Goal: Task Accomplishment & Management: Manage account settings

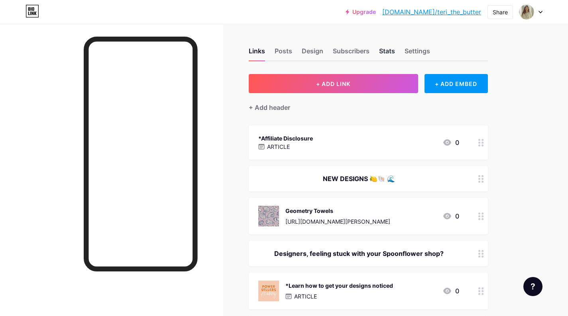
click at [390, 49] on div "Stats" at bounding box center [387, 53] width 16 height 14
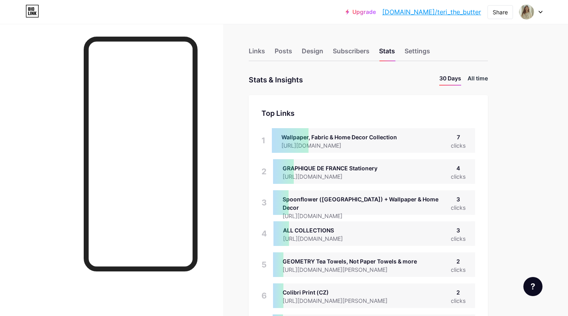
click at [481, 78] on li "All time" at bounding box center [477, 80] width 20 height 12
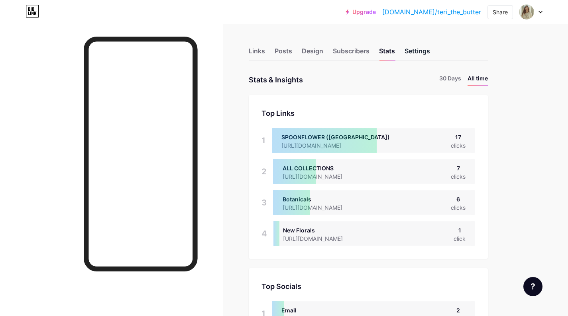
click at [410, 53] on div "Settings" at bounding box center [416, 53] width 25 height 14
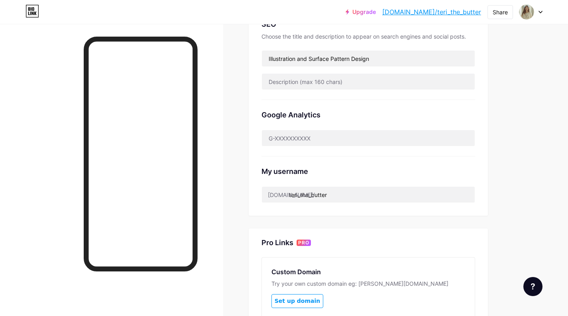
scroll to position [196, 0]
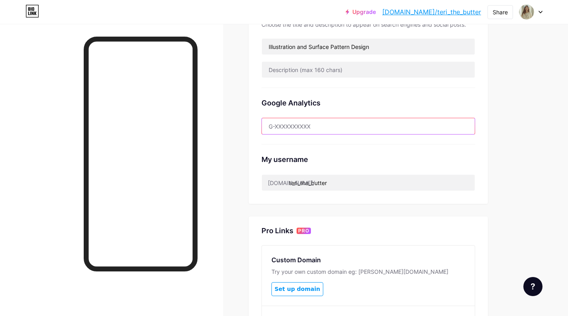
click at [361, 124] on input "text" at bounding box center [368, 126] width 213 height 16
click at [389, 88] on div "Google Analytics" at bounding box center [368, 116] width 214 height 57
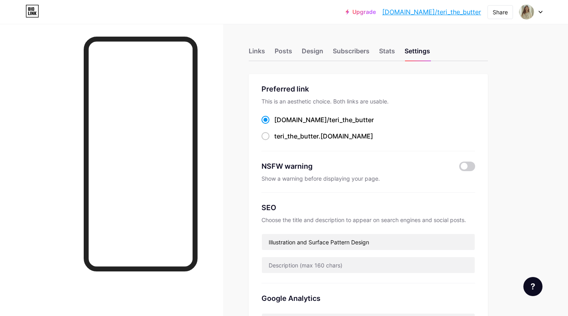
scroll to position [0, 0]
click at [389, 53] on div "Stats" at bounding box center [387, 53] width 16 height 14
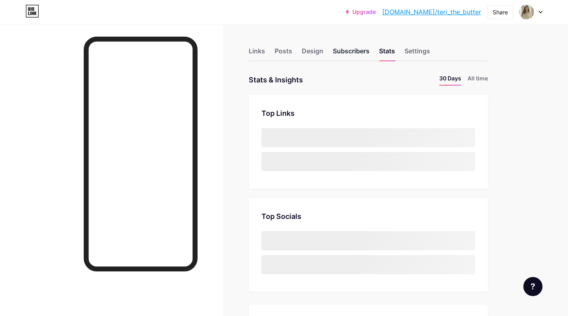
click at [365, 49] on div "Subscribers" at bounding box center [351, 53] width 37 height 14
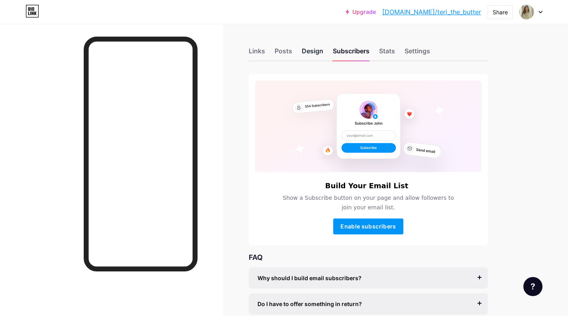
click at [313, 53] on div "Design" at bounding box center [313, 53] width 22 height 14
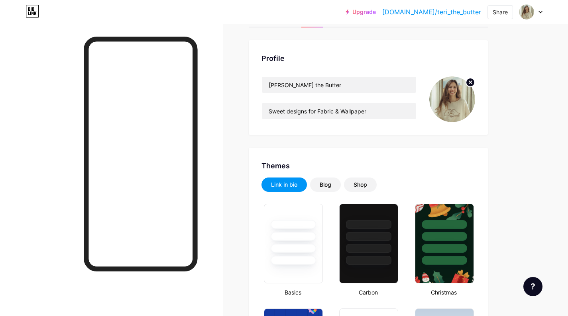
type input "#dcd7ce"
type input "#6b4917"
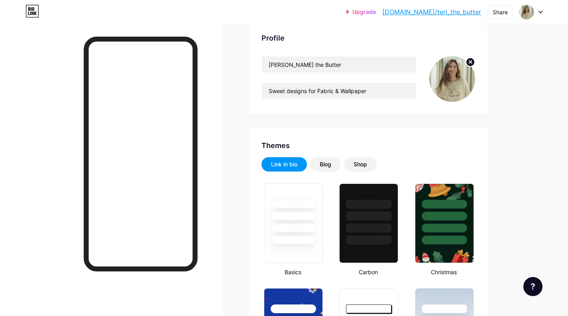
scroll to position [70, 0]
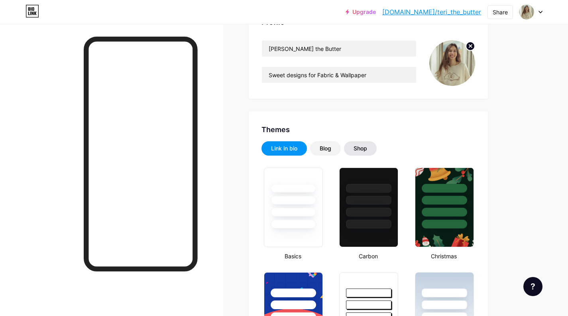
click at [361, 149] on div "Shop" at bounding box center [360, 149] width 14 height 8
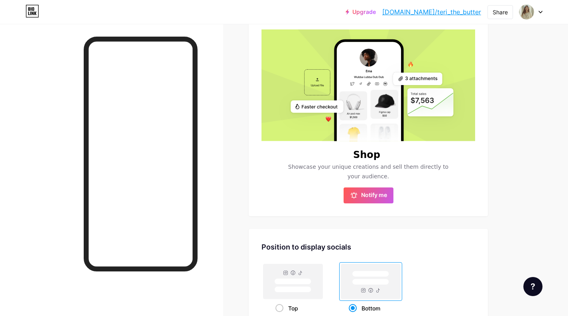
scroll to position [143, 0]
